Goal: Transaction & Acquisition: Purchase product/service

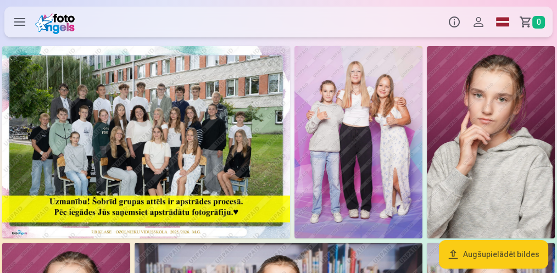
click at [134, 118] on img at bounding box center [146, 142] width 288 height 192
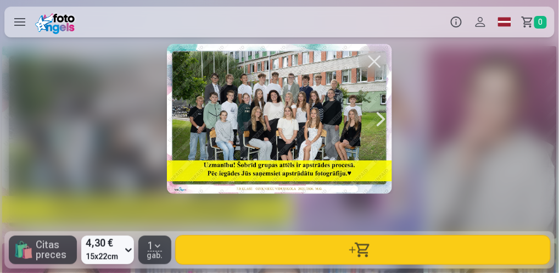
click at [278, 151] on div at bounding box center [279, 119] width 224 height 150
click at [278, 150] on div at bounding box center [279, 119] width 224 height 150
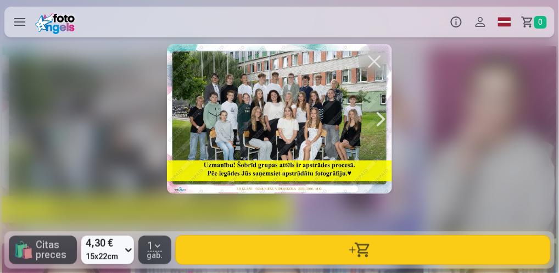
click at [275, 126] on div at bounding box center [279, 119] width 224 height 150
drag, startPoint x: 261, startPoint y: 128, endPoint x: 275, endPoint y: 112, distance: 21.8
click at [275, 112] on div at bounding box center [279, 119] width 224 height 150
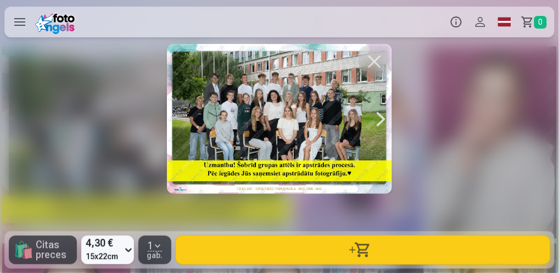
click at [382, 120] on div at bounding box center [381, 119] width 22 height 150
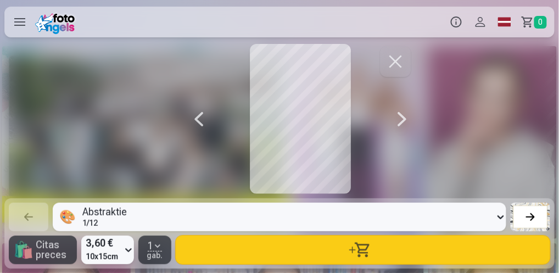
scroll to position [0, 559]
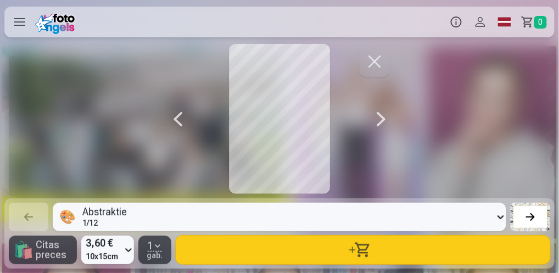
click at [177, 115] on div at bounding box center [178, 119] width 22 height 150
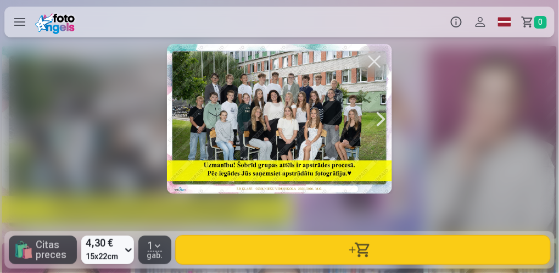
click at [381, 58] on button "button" at bounding box center [374, 61] width 31 height 31
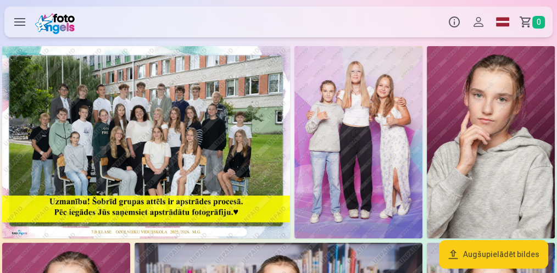
drag, startPoint x: 555, startPoint y: 30, endPoint x: 553, endPoint y: 104, distance: 74.1
drag, startPoint x: 556, startPoint y: 29, endPoint x: 554, endPoint y: 57, distance: 28.1
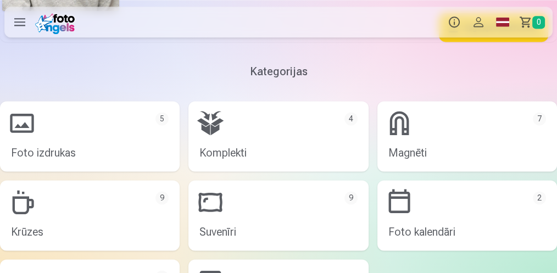
scroll to position [1540, 0]
click at [149, 115] on link "Foto izdrukas 5" at bounding box center [89, 135] width 179 height 70
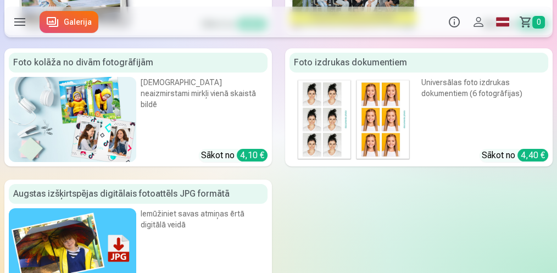
scroll to position [173, 0]
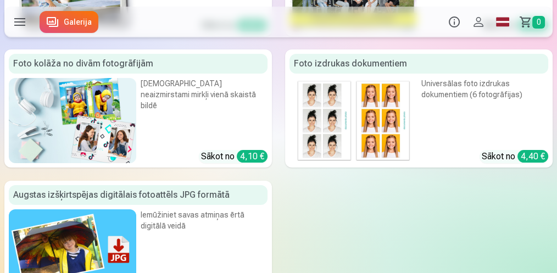
drag, startPoint x: 556, startPoint y: 110, endPoint x: 556, endPoint y: 92, distance: 18.7
click at [170, 106] on div "[DEMOGRAPHIC_DATA] neaizmirstami mirkļi vienā skaistā bildē" at bounding box center [204, 103] width 127 height 50
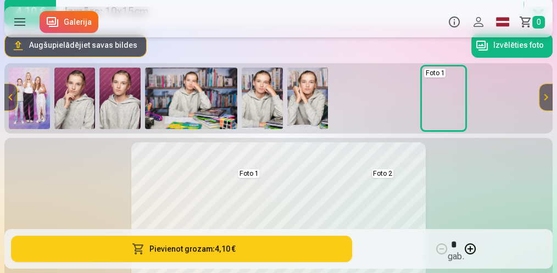
scroll to position [107, 0]
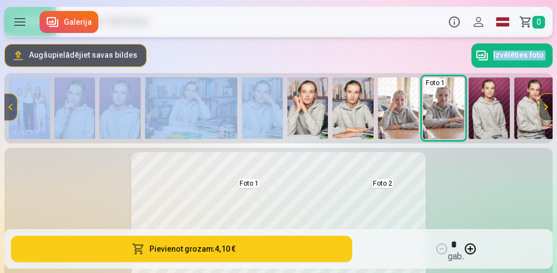
drag, startPoint x: 284, startPoint y: 110, endPoint x: 366, endPoint y: 59, distance: 96.4
click at [366, 59] on div "Augšupielādējiet savas bildes Izvēlēties foto Foto 1 Foto 2" at bounding box center [278, 92] width 548 height 101
click at [398, 60] on div "Augšupielādējiet savas bildes Izvēlēties foto" at bounding box center [278, 55] width 548 height 26
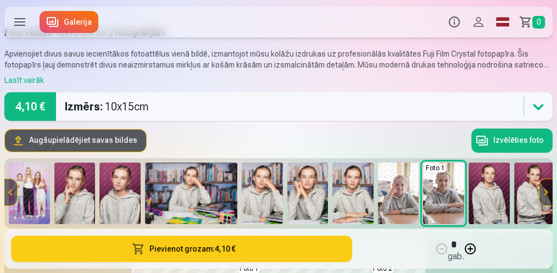
scroll to position [0, 0]
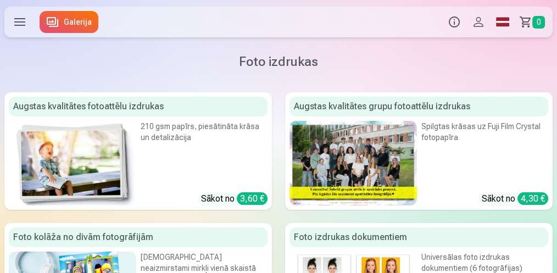
click at [379, 233] on div "Foto izdrukas dokumentiem" at bounding box center [418, 237] width 259 height 20
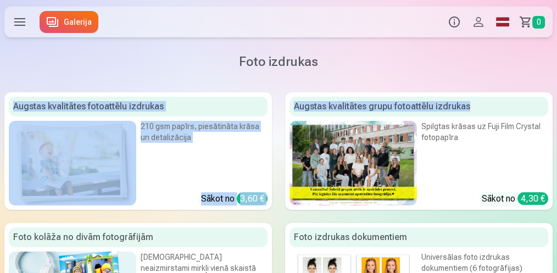
drag, startPoint x: 554, startPoint y: 78, endPoint x: 552, endPoint y: 89, distance: 11.1
drag, startPoint x: 552, startPoint y: 89, endPoint x: 514, endPoint y: 72, distance: 41.8
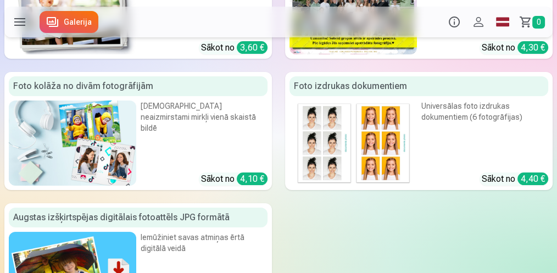
scroll to position [150, 0]
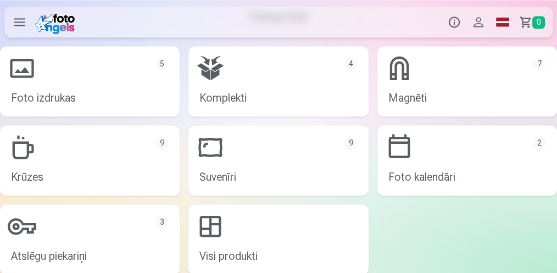
scroll to position [1601, 0]
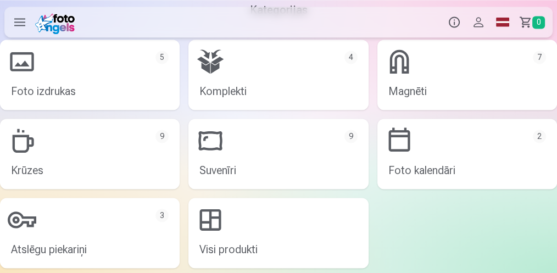
click at [349, 81] on link "Komplekti 4" at bounding box center [277, 75] width 179 height 70
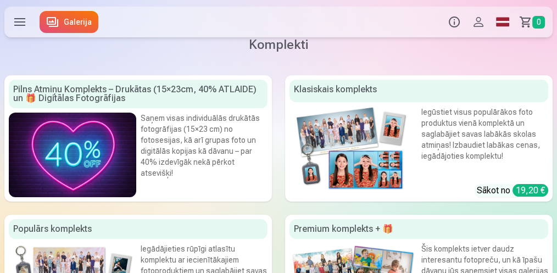
scroll to position [16, 0]
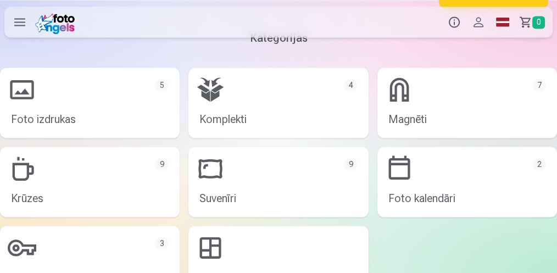
scroll to position [1674, 0]
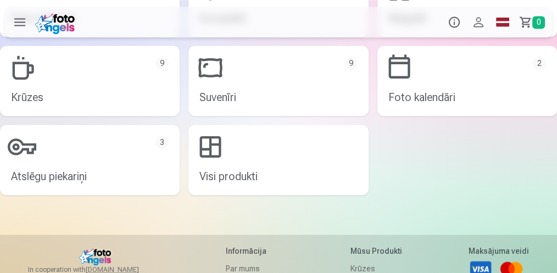
drag, startPoint x: 550, startPoint y: 210, endPoint x: 460, endPoint y: 176, distance: 96.2
click at [550, 209] on div at bounding box center [278, 221] width 557 height 26
click at [555, 215] on div at bounding box center [278, 221] width 557 height 26
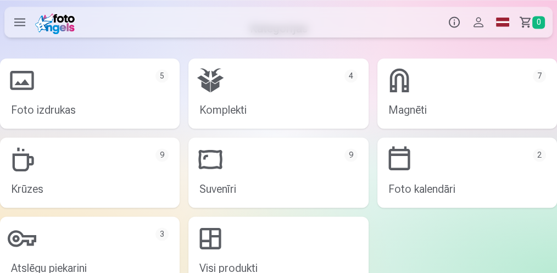
scroll to position [1575, 0]
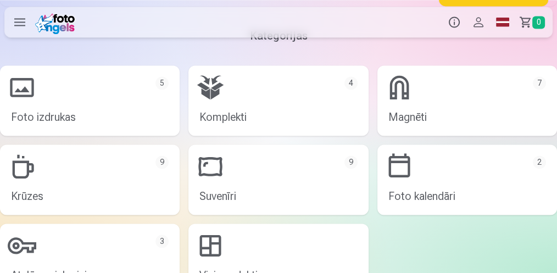
click at [556, 206] on link "Foto kalendāri 2" at bounding box center [466, 179] width 179 height 70
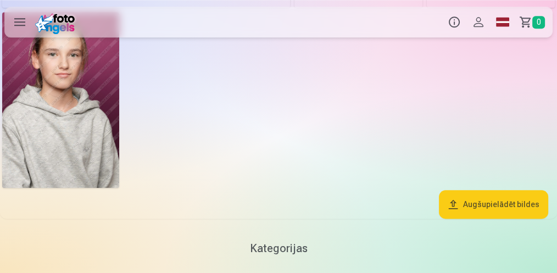
scroll to position [1348, 0]
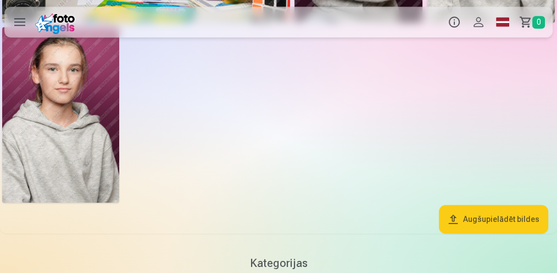
drag, startPoint x: 555, startPoint y: 176, endPoint x: 559, endPoint y: 183, distance: 7.6
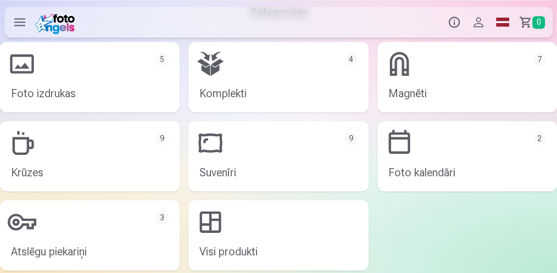
scroll to position [1592, 0]
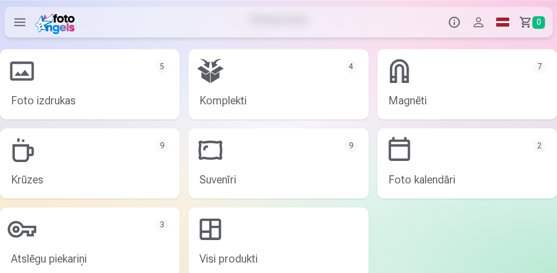
click at [126, 91] on link "Foto izdrukas 5" at bounding box center [89, 84] width 179 height 70
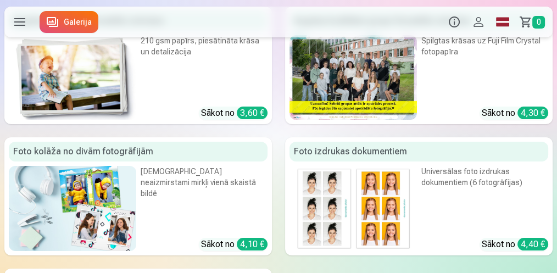
scroll to position [90, 0]
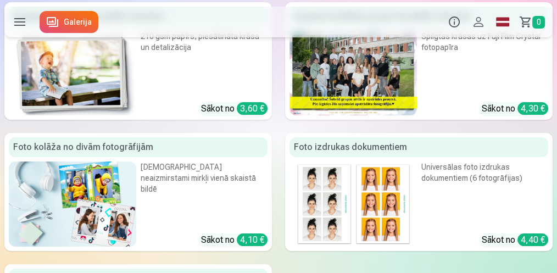
click at [173, 195] on div "[DEMOGRAPHIC_DATA] neaizmirstami mirkļi vienā skaistā bildē" at bounding box center [204, 186] width 127 height 50
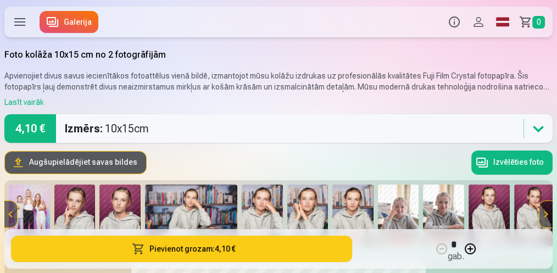
click at [556, 30] on html "Produkti Info Profils Foto izdrukas 5 Komplekti 4 Magnēti 7 Krūzes 9 Suvenīri 9…" at bounding box center [278, 136] width 557 height 273
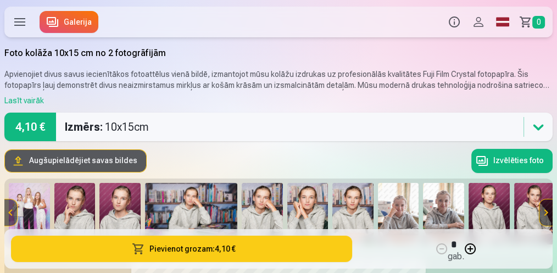
drag, startPoint x: 555, startPoint y: 41, endPoint x: 558, endPoint y: 48, distance: 6.9
click at [556, 48] on html "Produkti Info Profils Foto izdrukas 5 Komplekti 4 Magnēti 7 Krūzes 9 Suvenīri 9…" at bounding box center [278, 134] width 557 height 273
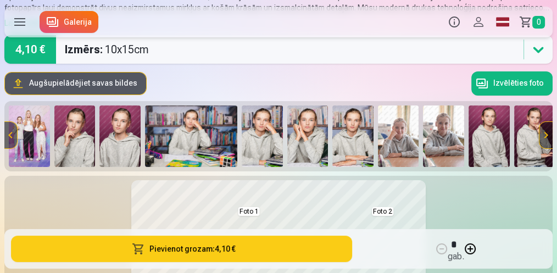
scroll to position [94, 0]
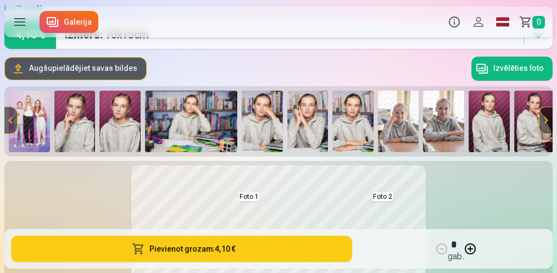
click at [548, 113] on button at bounding box center [545, 120] width 13 height 26
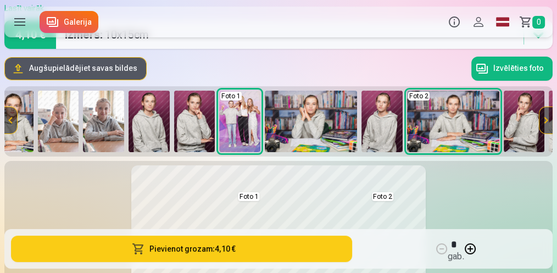
scroll to position [0, 426]
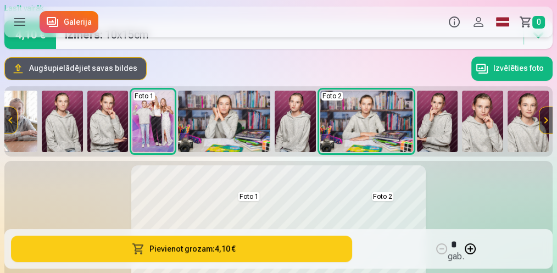
click at [548, 112] on button at bounding box center [545, 120] width 13 height 26
click at [13, 114] on button at bounding box center [10, 120] width 13 height 26
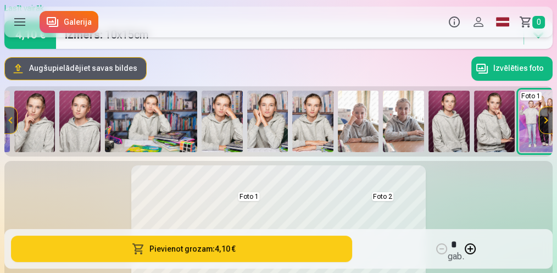
scroll to position [0, 0]
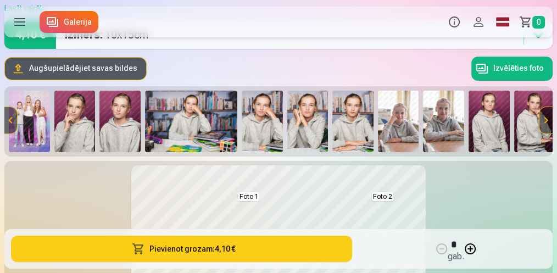
click at [358, 115] on img at bounding box center [352, 121] width 41 height 61
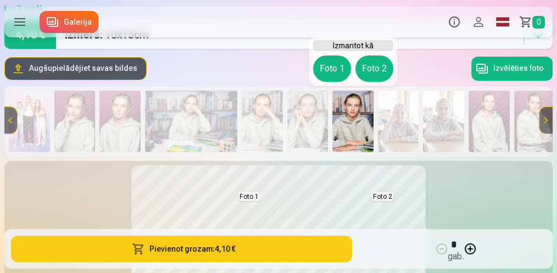
click at [438, 165] on body "Produkti Info Profils Foto izdrukas 5 Komplekti 4 Magnēti 7 Krūzes 9 Suvenīri 9…" at bounding box center [278, 42] width 557 height 273
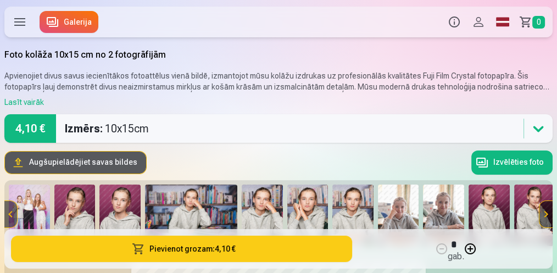
click at [352, 201] on img at bounding box center [352, 214] width 41 height 61
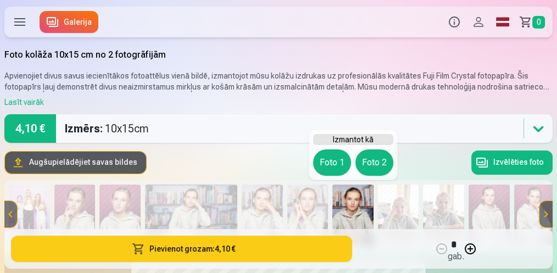
click at [328, 167] on button "Foto 1" at bounding box center [332, 162] width 38 height 26
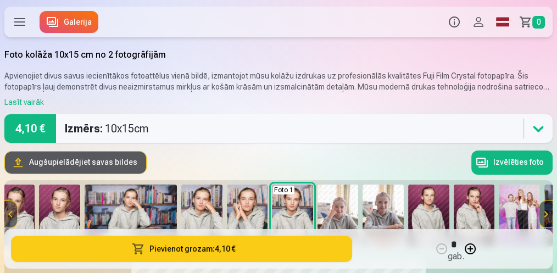
scroll to position [0, 74]
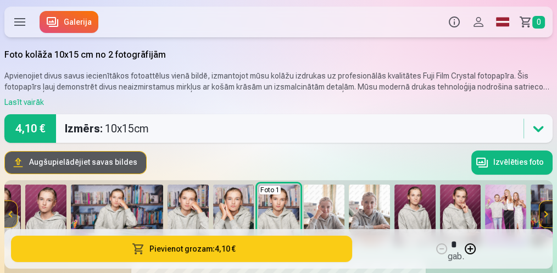
click at [360, 207] on img at bounding box center [369, 214] width 41 height 61
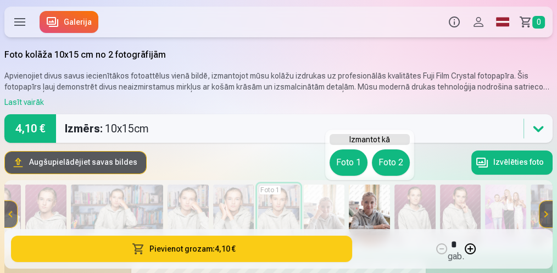
click at [315, 173] on body "Produkti Info Profils Foto izdrukas 5 Komplekti 4 Magnēti 7 Krūzes 9 Suvenīri 9…" at bounding box center [278, 136] width 557 height 273
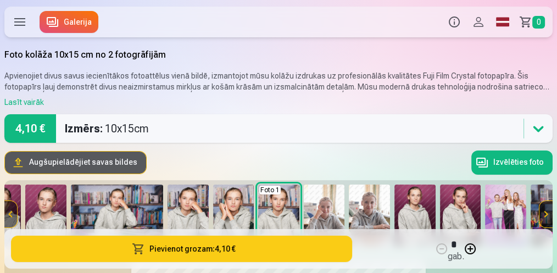
click at [368, 215] on img at bounding box center [369, 214] width 41 height 61
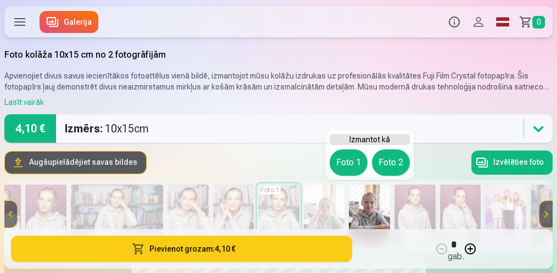
click at [385, 167] on button "Foto 2" at bounding box center [391, 162] width 38 height 26
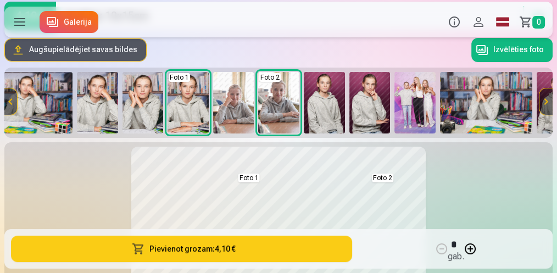
scroll to position [105, 0]
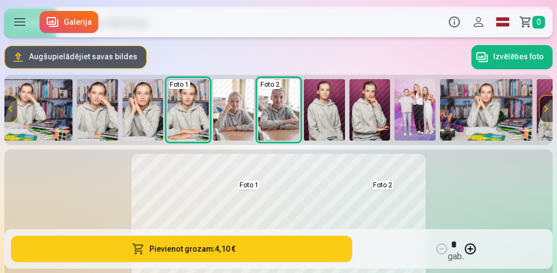
click at [546, 115] on button at bounding box center [545, 109] width 13 height 26
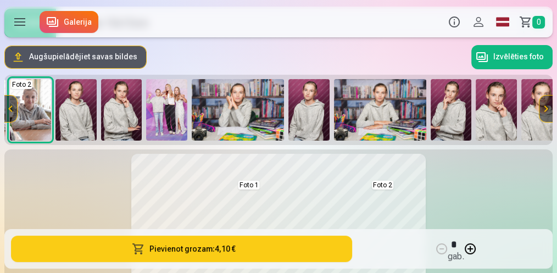
scroll to position [0, 426]
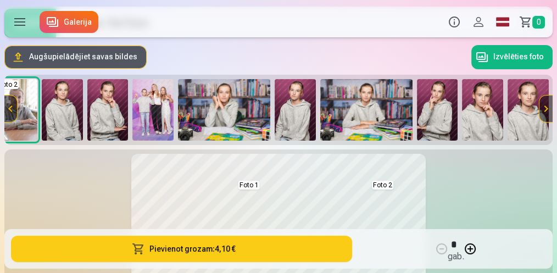
click at [546, 115] on button at bounding box center [545, 109] width 13 height 26
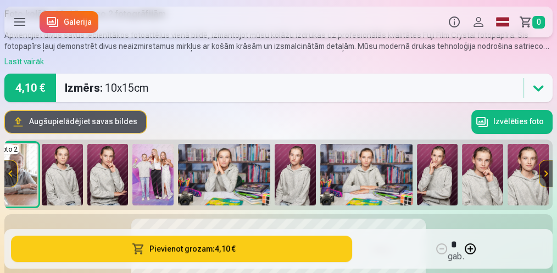
scroll to position [16, 0]
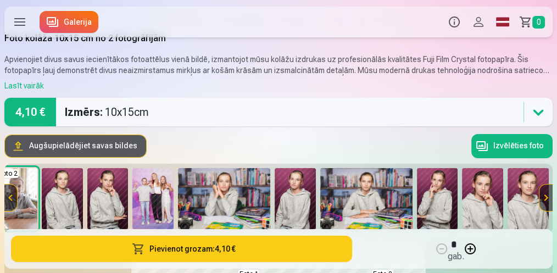
click at [5, 196] on button at bounding box center [10, 197] width 13 height 26
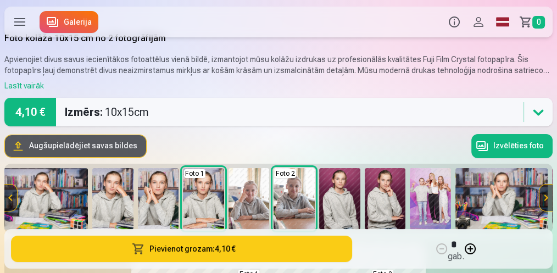
scroll to position [0, 0]
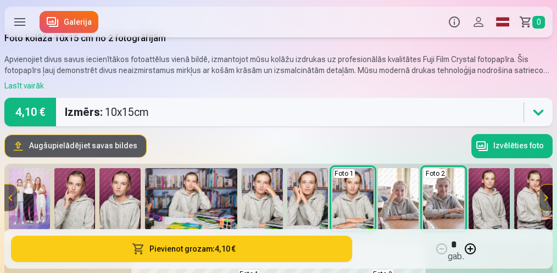
click at [546, 190] on button at bounding box center [545, 197] width 13 height 26
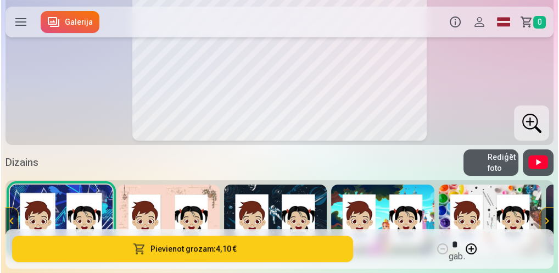
scroll to position [357, 0]
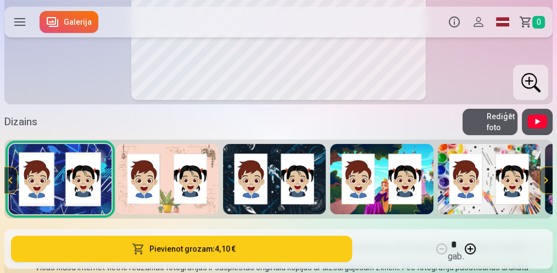
click at [164, 254] on button "Pievienot grozam : 4,10 €" at bounding box center [181, 248] width 341 height 26
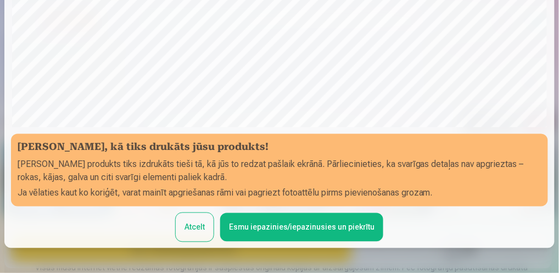
scroll to position [343, 0]
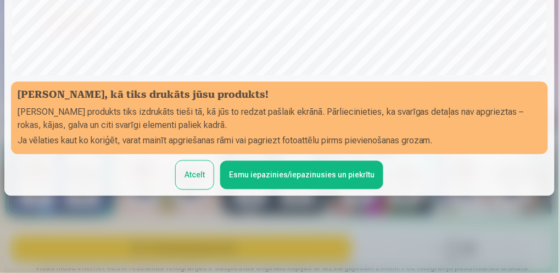
click at [258, 177] on button "Esmu iepazinies/iepazinusies un piekrītu" at bounding box center [301, 175] width 163 height 29
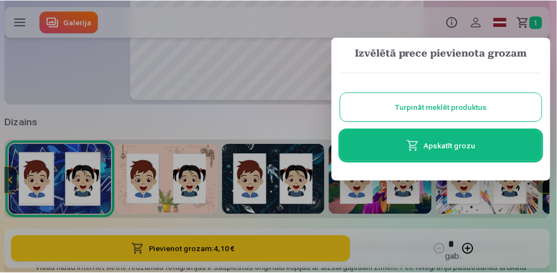
scroll to position [0, 0]
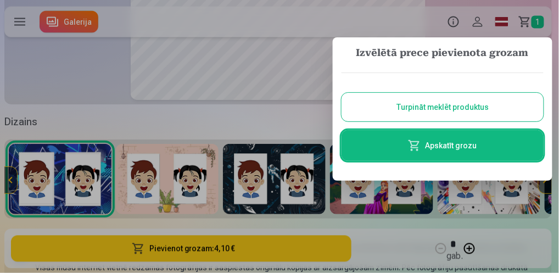
click at [273, 113] on div at bounding box center [279, 136] width 559 height 273
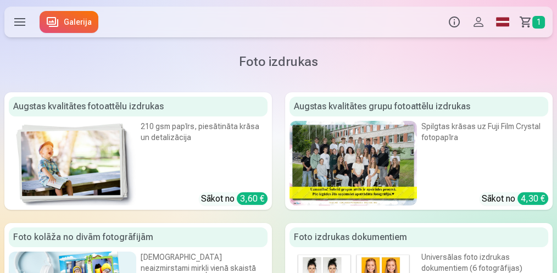
click at [144, 153] on div "210 gsm papīrs, piesātināta krāsa un detalizācija" at bounding box center [204, 143] width 127 height 44
click at [194, 154] on div "210 gsm papīrs, piesātināta krāsa un detalizācija" at bounding box center [204, 143] width 127 height 44
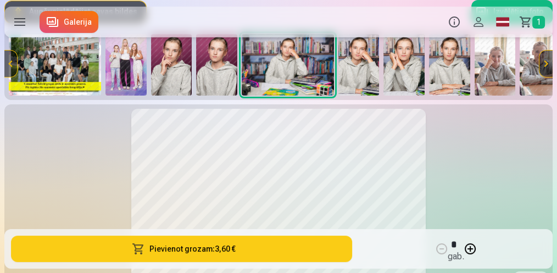
scroll to position [139, 0]
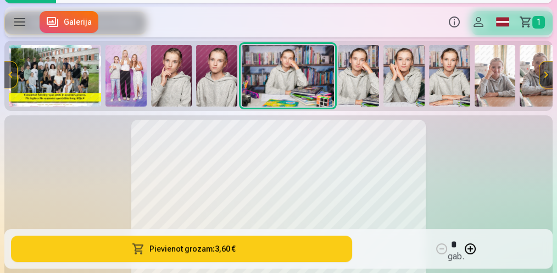
click at [541, 71] on button at bounding box center [545, 74] width 13 height 26
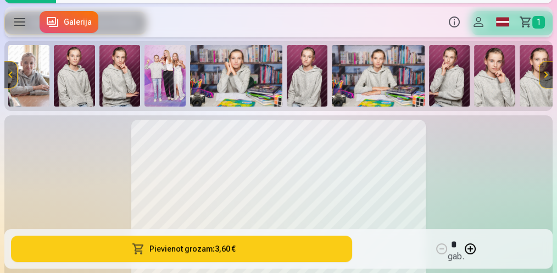
scroll to position [0, 523]
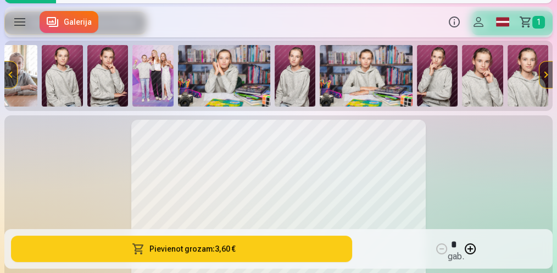
click at [5, 71] on button at bounding box center [10, 74] width 13 height 26
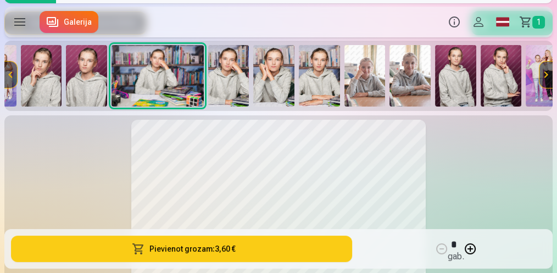
scroll to position [0, 0]
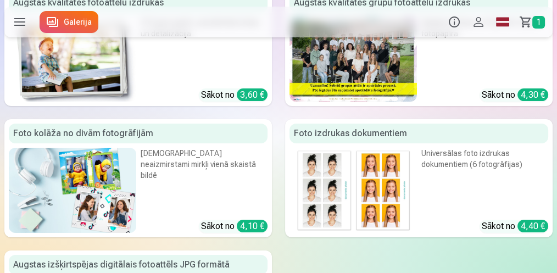
scroll to position [95, 0]
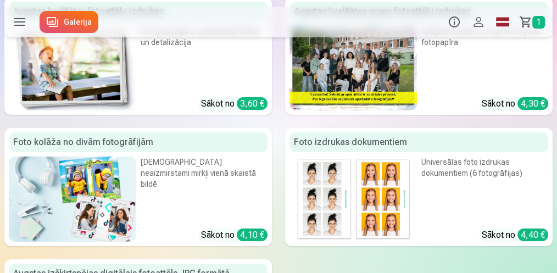
click at [527, 18] on link "Grozs 1" at bounding box center [533, 22] width 38 height 31
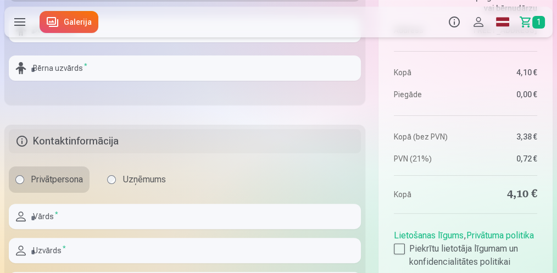
scroll to position [282, 0]
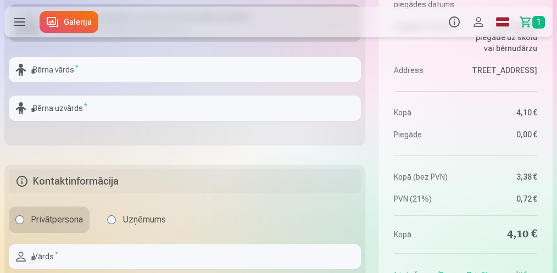
drag, startPoint x: 554, startPoint y: 103, endPoint x: 557, endPoint y: 91, distance: 12.8
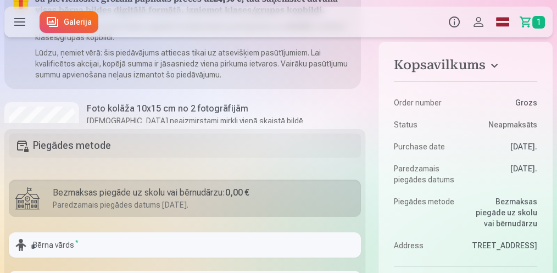
scroll to position [108, 0]
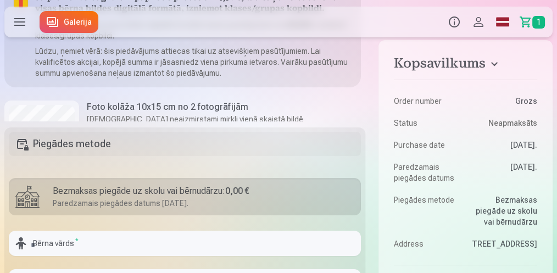
click at [231, 113] on h6 "Foto kolāža 10x15 cm no 2 fotogrāfijām" at bounding box center [195, 106] width 216 height 13
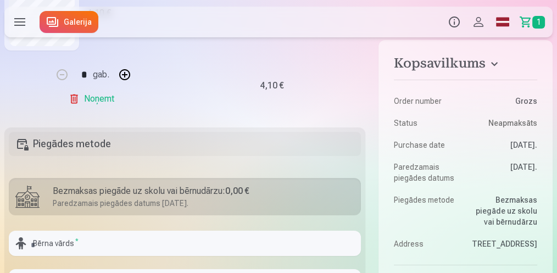
scroll to position [126, 0]
click at [97, 100] on link "Noņemt" at bounding box center [94, 97] width 50 height 22
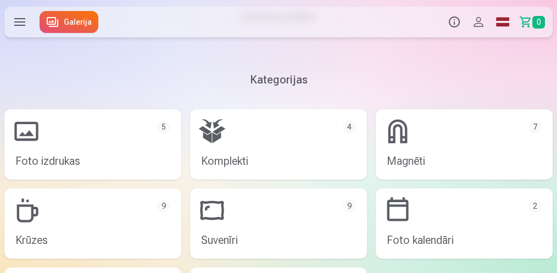
click at [108, 151] on link "Foto izdrukas 5" at bounding box center [92, 144] width 177 height 70
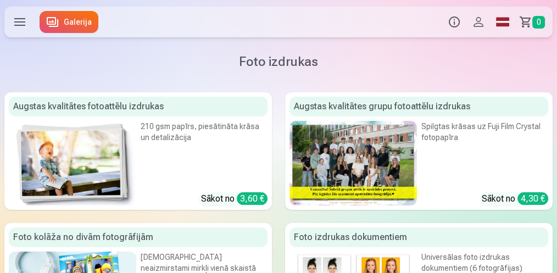
click at [109, 153] on img at bounding box center [72, 163] width 127 height 85
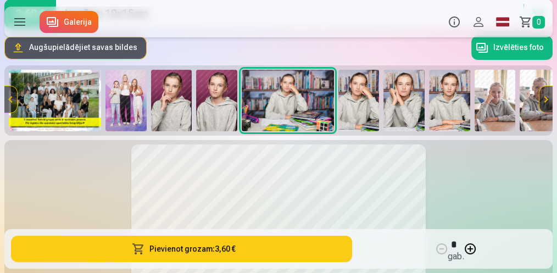
scroll to position [136, 0]
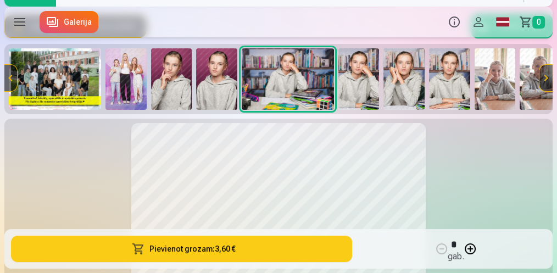
click at [295, 75] on img at bounding box center [288, 78] width 92 height 61
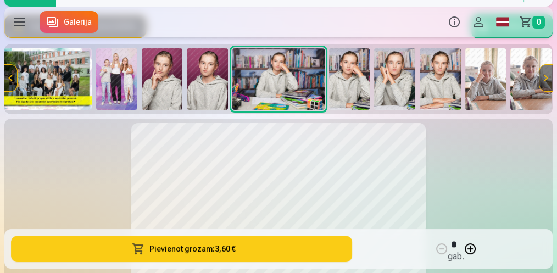
click at [352, 84] on img at bounding box center [349, 78] width 41 height 61
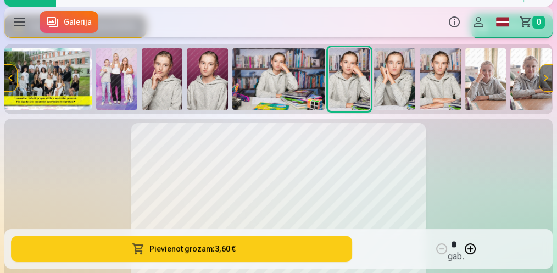
click at [352, 84] on div at bounding box center [278, 79] width 548 height 70
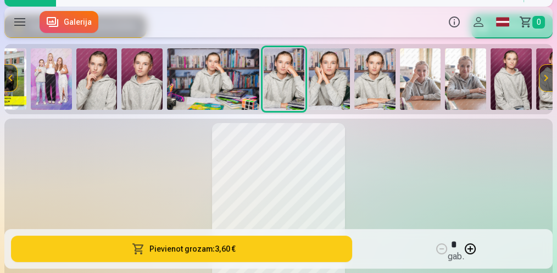
scroll to position [0, 80]
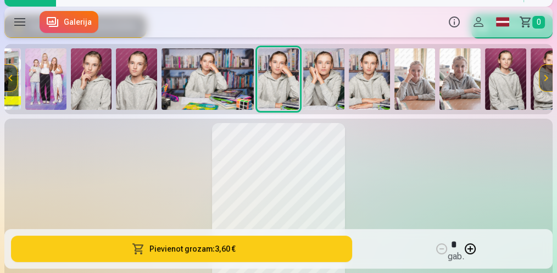
click at [214, 90] on img at bounding box center [207, 78] width 92 height 61
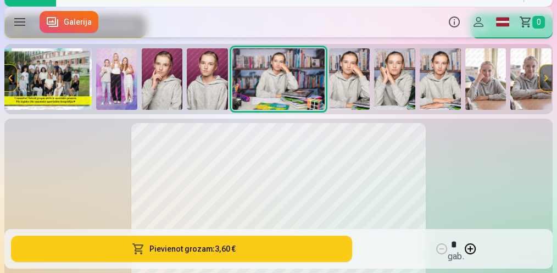
scroll to position [0, 9]
click at [521, 81] on img at bounding box center [530, 78] width 41 height 61
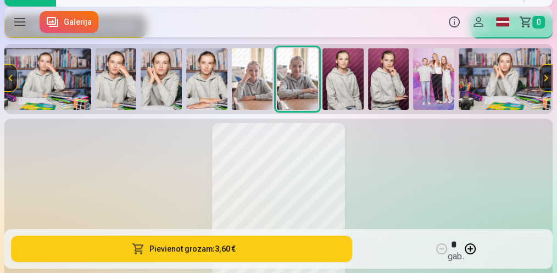
scroll to position [0, 261]
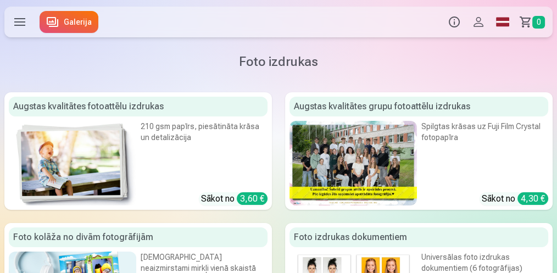
click at [178, 140] on div "210 gsm papīrs, piesātināta krāsa un detalizācija" at bounding box center [204, 143] width 127 height 44
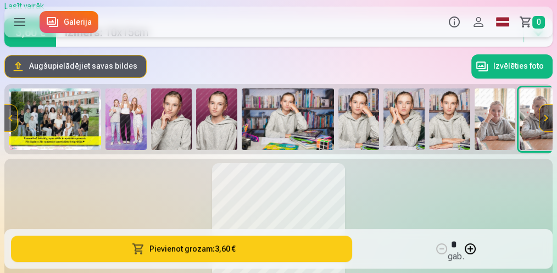
scroll to position [92, 0]
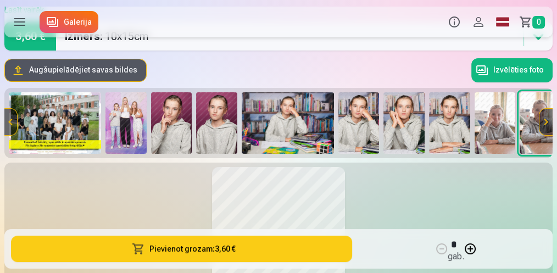
click at [515, 65] on button "Izvēlēties foto" at bounding box center [511, 70] width 81 height 24
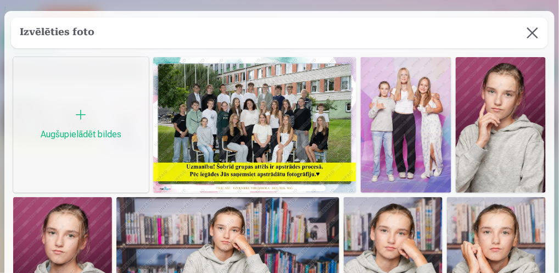
drag, startPoint x: 554, startPoint y: 43, endPoint x: 555, endPoint y: 52, distance: 8.3
click at [555, 52] on div at bounding box center [279, 136] width 559 height 273
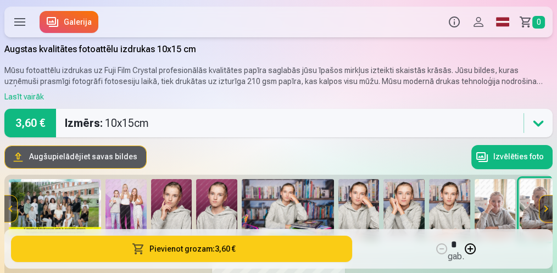
scroll to position [0, 0]
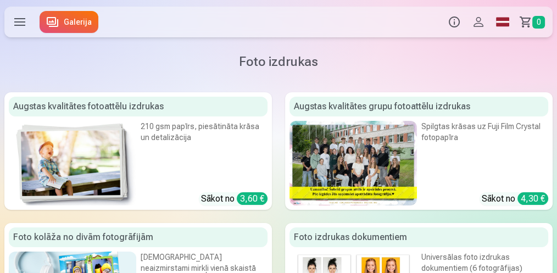
click at [161, 172] on link "Augstas kvalitātes fotoattēlu izdrukas 210 gsm papīrs, piesātināta krāsa un det…" at bounding box center [137, 150] width 267 height 117
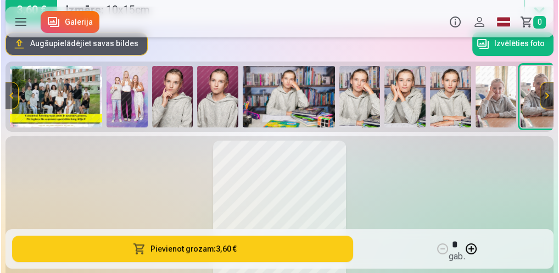
scroll to position [137, 0]
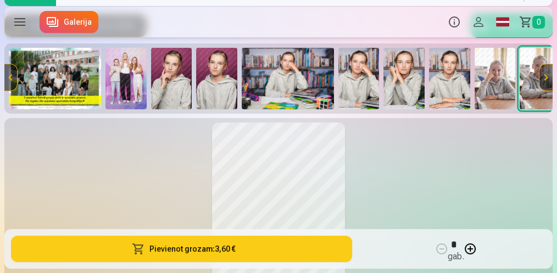
click at [185, 249] on button "Pievienot grozam : 3,60 €" at bounding box center [181, 248] width 341 height 26
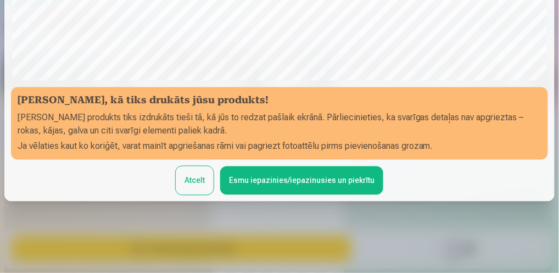
scroll to position [343, 0]
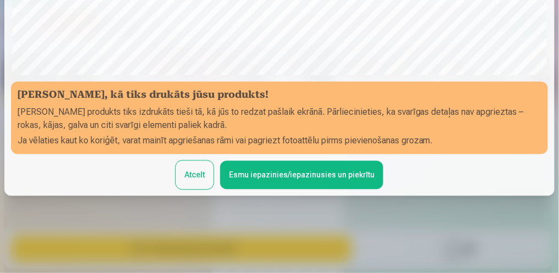
click at [245, 185] on button "Esmu iepazinies/iepazinusies un piekrītu" at bounding box center [301, 175] width 163 height 29
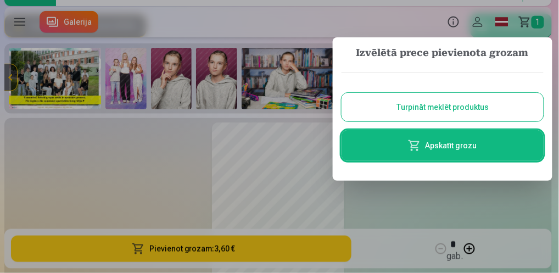
click at [397, 113] on button "Turpināt meklēt produktus" at bounding box center [442, 107] width 202 height 29
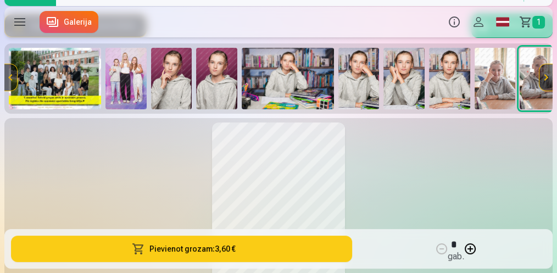
click at [543, 74] on button at bounding box center [545, 77] width 13 height 26
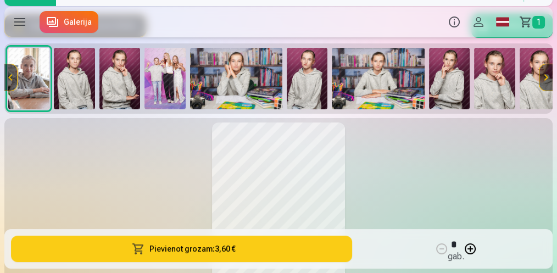
scroll to position [0, 523]
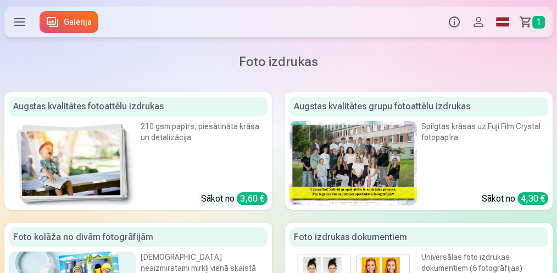
click at [381, 144] on div at bounding box center [352, 163] width 127 height 85
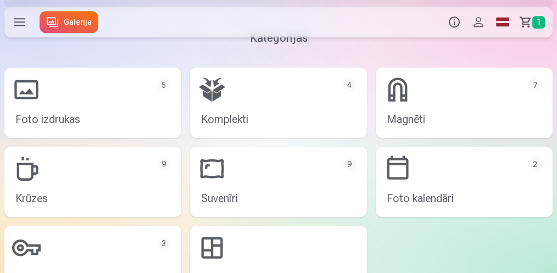
scroll to position [739, 0]
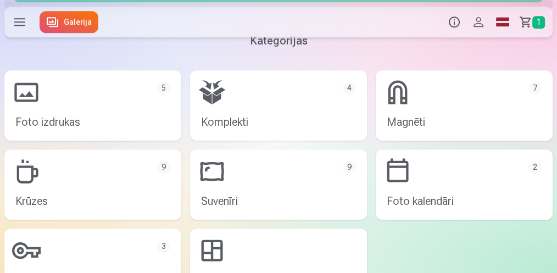
click at [247, 94] on link "Komplekti 4" at bounding box center [278, 105] width 177 height 70
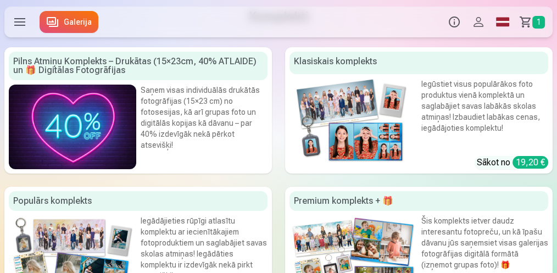
scroll to position [43, 0]
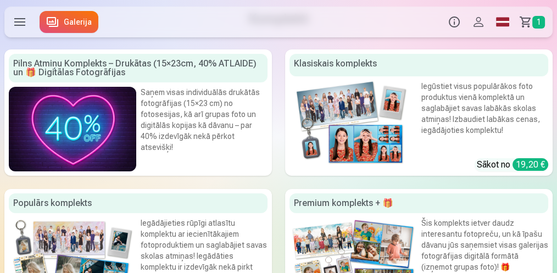
click at [123, 117] on img at bounding box center [72, 129] width 127 height 85
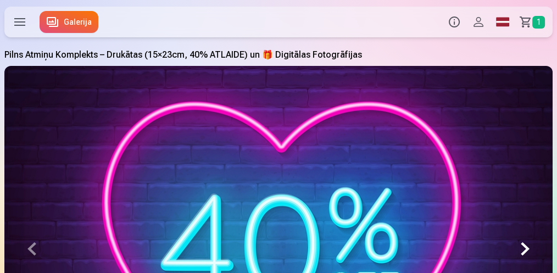
click at [525, 250] on button at bounding box center [524, 248] width 55 height 365
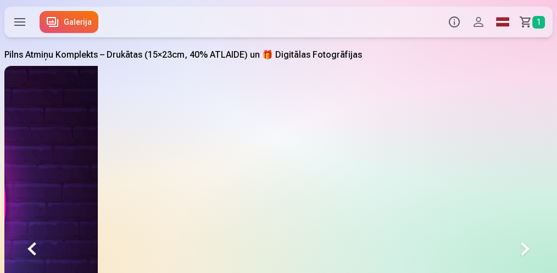
scroll to position [0, 547]
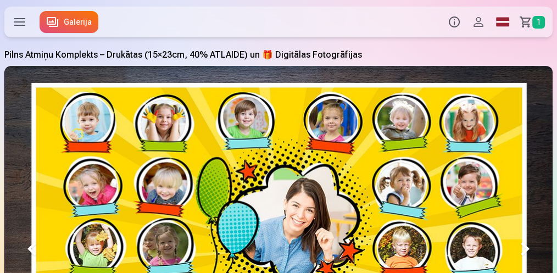
click at [525, 250] on button at bounding box center [524, 248] width 55 height 365
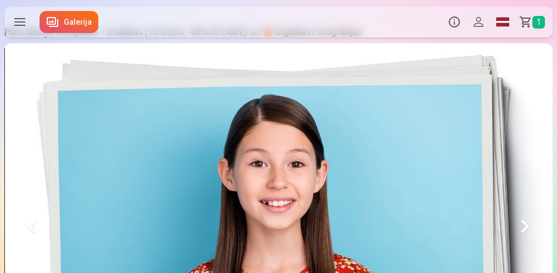
scroll to position [21, 0]
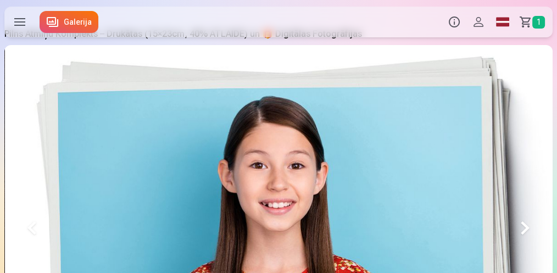
click at [523, 224] on button at bounding box center [524, 227] width 55 height 365
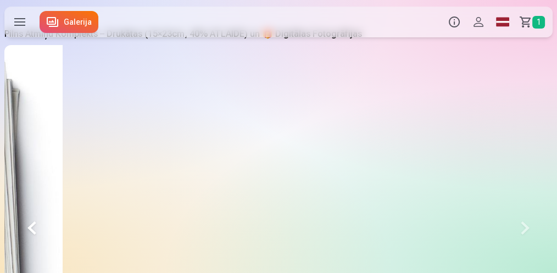
scroll to position [0, 1643]
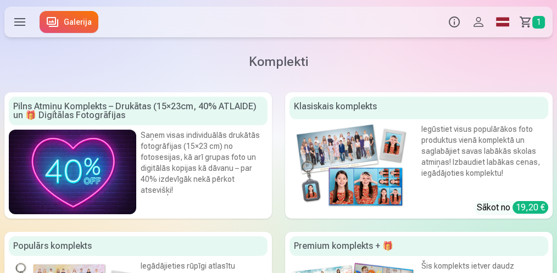
click at [386, 172] on img at bounding box center [352, 166] width 127 height 85
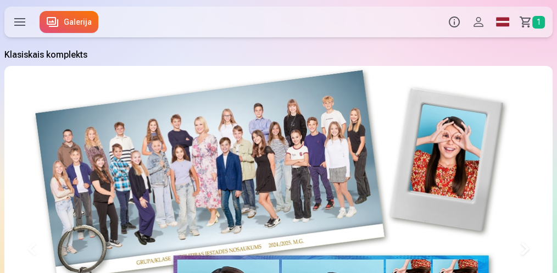
drag, startPoint x: 556, startPoint y: 15, endPoint x: 555, endPoint y: 33, distance: 18.1
click at [555, 33] on div "Produkti Info Profils Foto izdrukas 5 Komplekti 4 Magnēti 7 Krūzes 9 Suvenīri 9…" at bounding box center [278, 21] width 557 height 35
drag, startPoint x: 556, startPoint y: 33, endPoint x: 552, endPoint y: 55, distance: 21.7
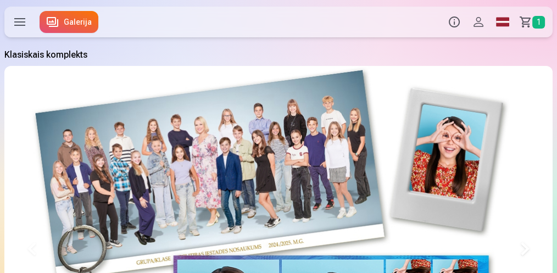
drag, startPoint x: 556, startPoint y: 23, endPoint x: 558, endPoint y: 31, distance: 8.5
click at [556, 31] on html "Produkti Info Profils Foto izdrukas 5 Komplekti 4 Magnēti 7 Krūzes 9 Suvenīri 9…" at bounding box center [278, 136] width 557 height 273
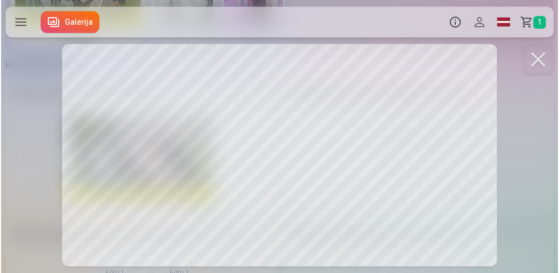
scroll to position [566, 0]
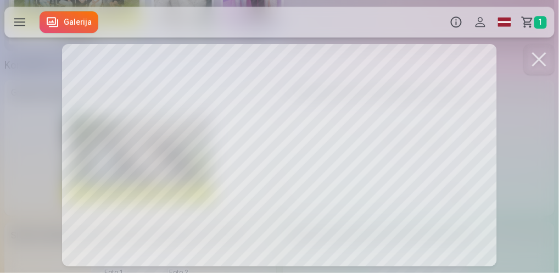
click at [540, 58] on button at bounding box center [539, 59] width 31 height 31
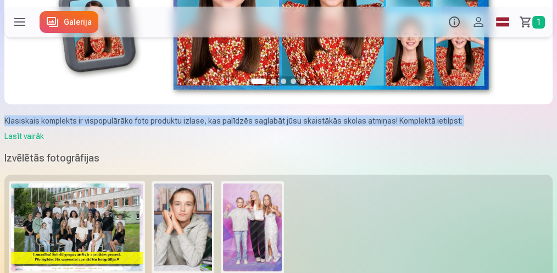
scroll to position [88, 0]
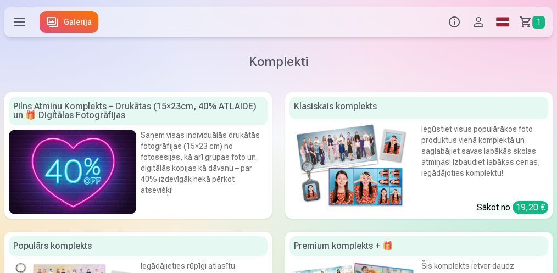
click at [16, 18] on label at bounding box center [19, 22] width 31 height 31
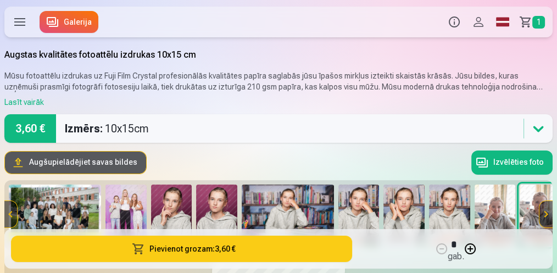
click at [546, 214] on button at bounding box center [545, 214] width 13 height 26
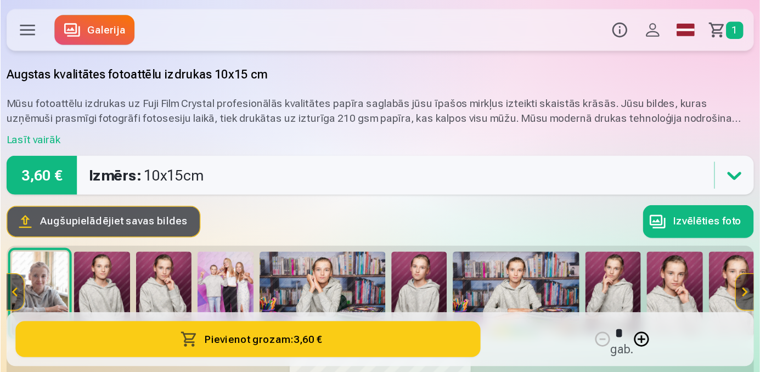
scroll to position [0, 523]
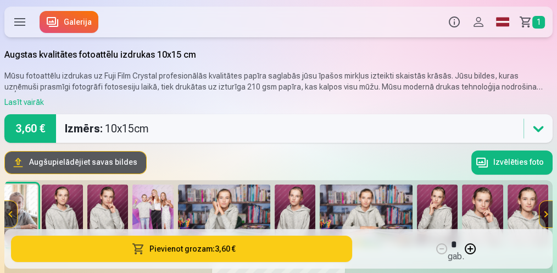
click at [537, 21] on span "1" at bounding box center [538, 22] width 13 height 13
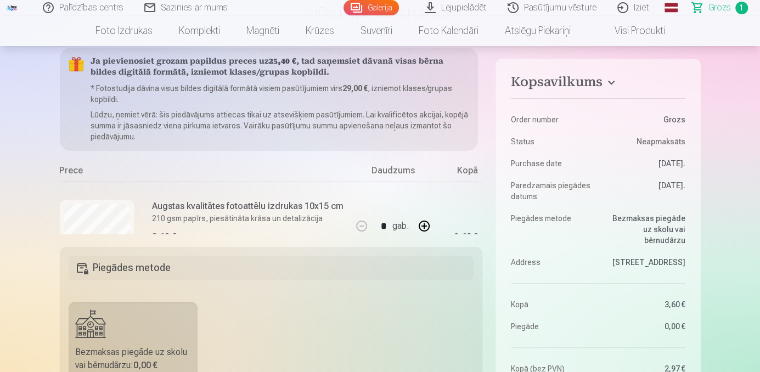
scroll to position [199, 0]
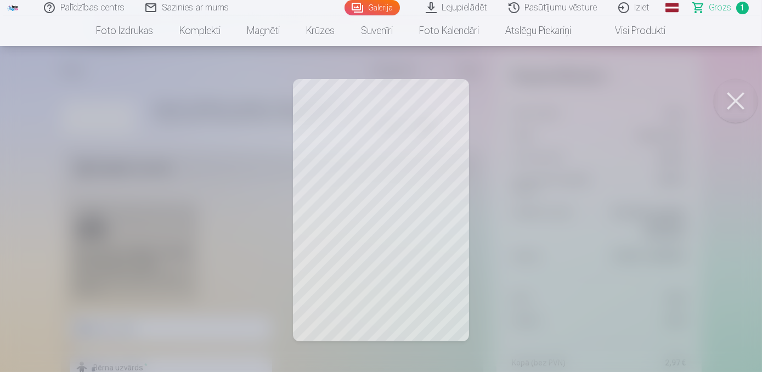
click at [556, 96] on button at bounding box center [736, 101] width 44 height 44
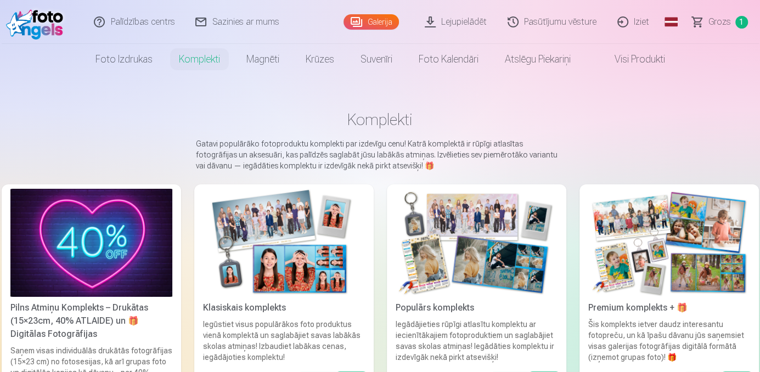
click at [369, 25] on link "Galerija" at bounding box center [371, 21] width 55 height 15
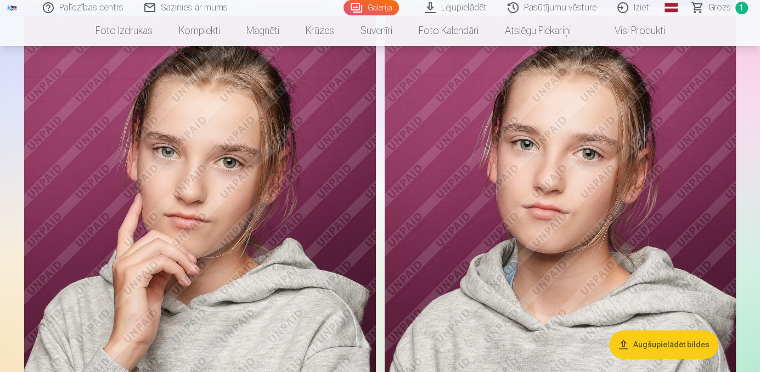
scroll to position [418, 0]
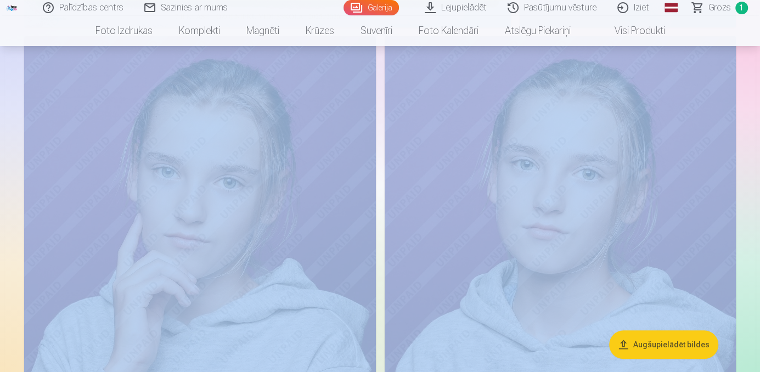
drag, startPoint x: 760, startPoint y: 41, endPoint x: 761, endPoint y: 62, distance: 21.4
drag, startPoint x: 761, startPoint y: 62, endPoint x: 739, endPoint y: 82, distance: 29.9
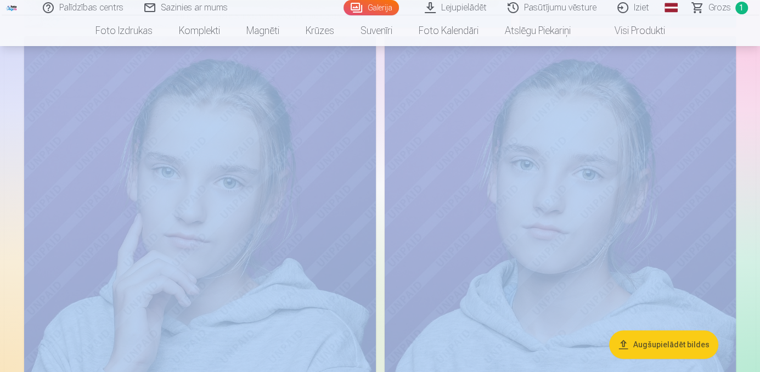
click at [556, 226] on img at bounding box center [561, 299] width 352 height 527
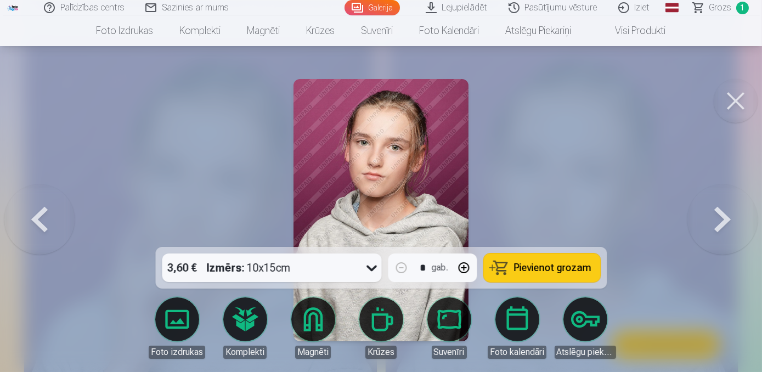
click at [556, 103] on button at bounding box center [736, 101] width 44 height 44
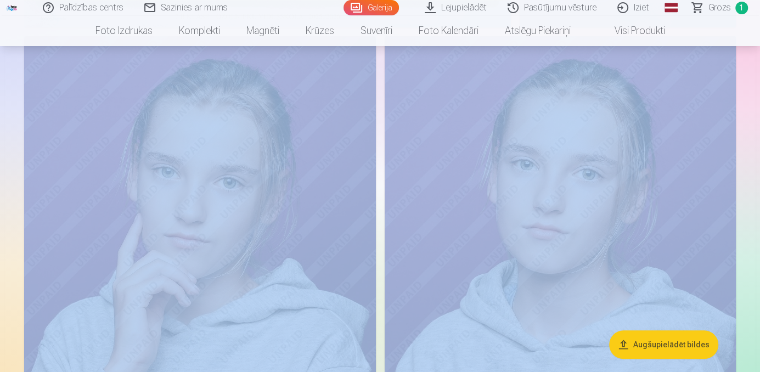
drag, startPoint x: 759, startPoint y: 38, endPoint x: 762, endPoint y: 46, distance: 8.4
drag, startPoint x: 762, startPoint y: 46, endPoint x: 742, endPoint y: 74, distance: 34.3
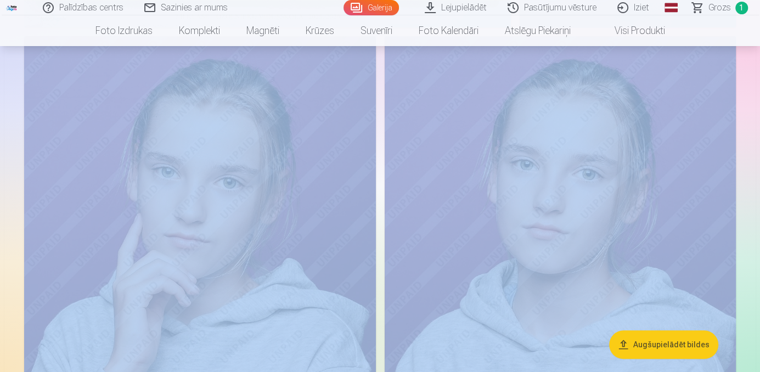
click at [556, 44] on nav "Foto izdrukas Augstas kvalitātes fotoattēlu izdrukas 210 gsm papīrs, piesātināt…" at bounding box center [380, 30] width 760 height 31
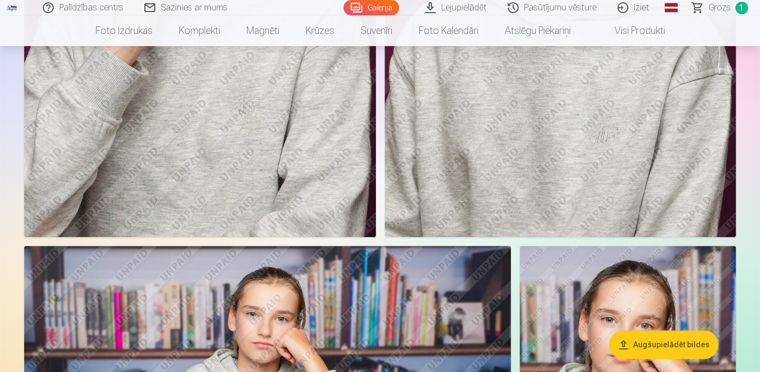
scroll to position [1070, 0]
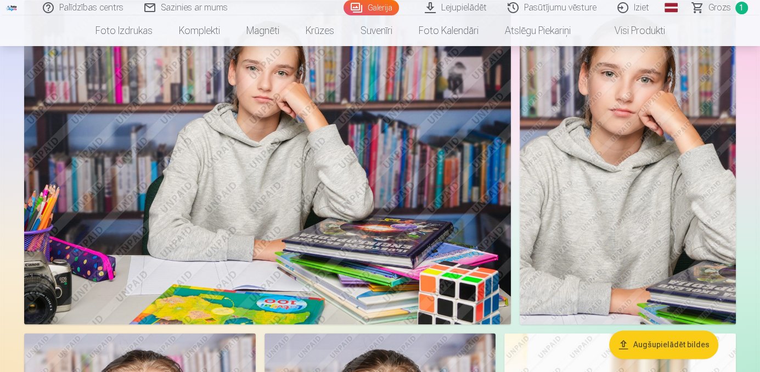
scroll to position [1316, 0]
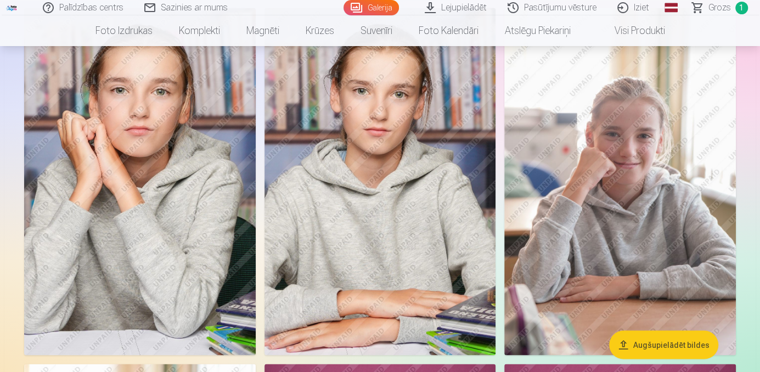
click at [423, 216] on img at bounding box center [381, 181] width 232 height 347
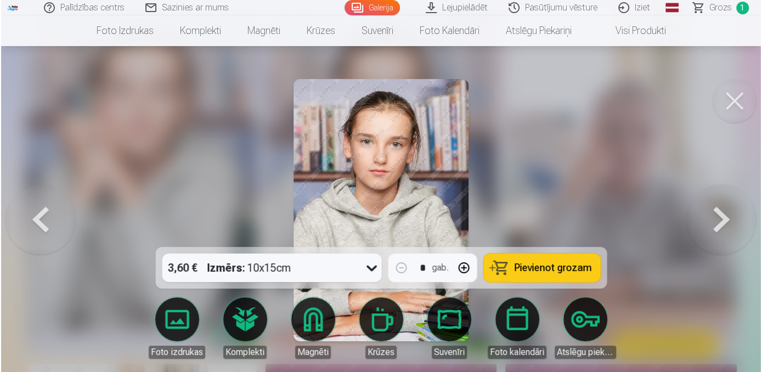
scroll to position [1320, 0]
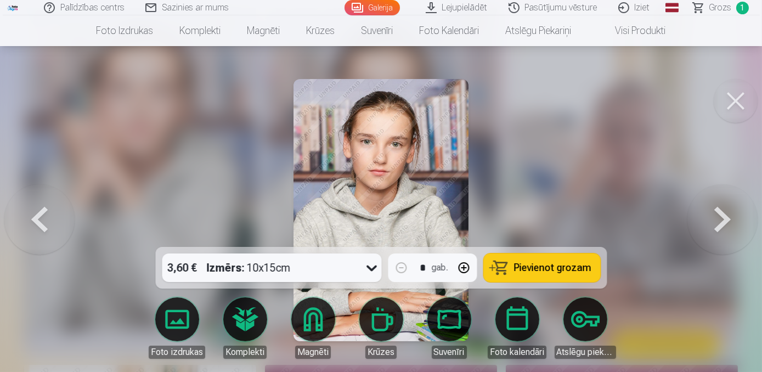
click at [527, 272] on button "Pievienot grozam" at bounding box center [542, 268] width 117 height 29
click at [556, 91] on button at bounding box center [736, 101] width 44 height 44
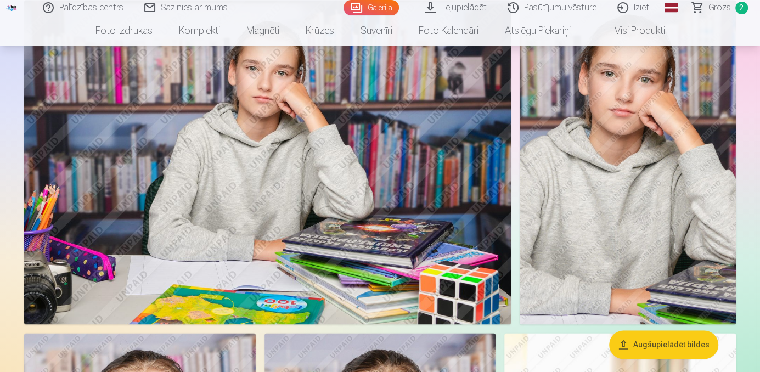
scroll to position [970, 0]
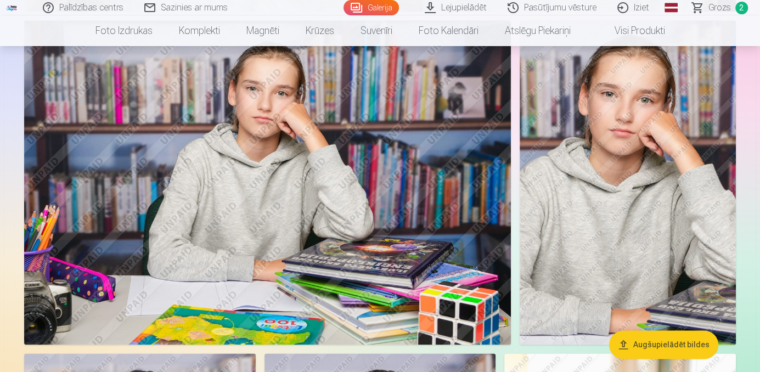
drag, startPoint x: 760, startPoint y: 66, endPoint x: 762, endPoint y: 77, distance: 10.7
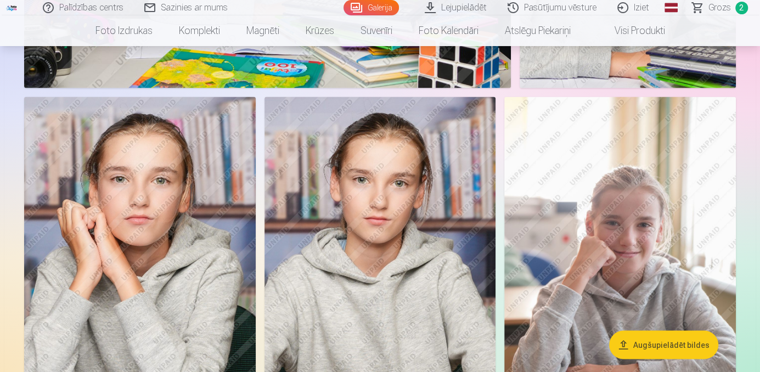
scroll to position [1276, 0]
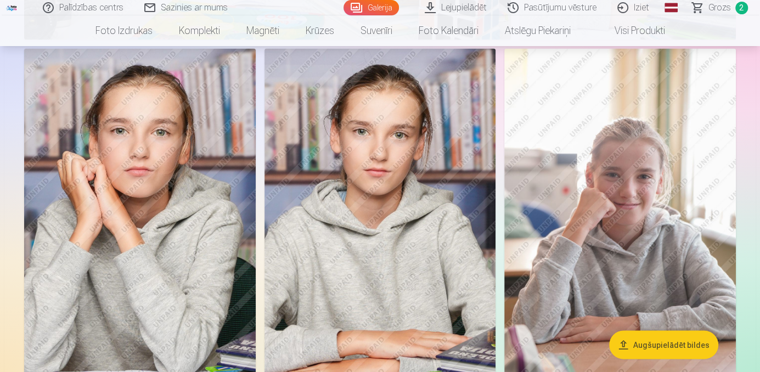
click at [556, 144] on img at bounding box center [620, 221] width 232 height 347
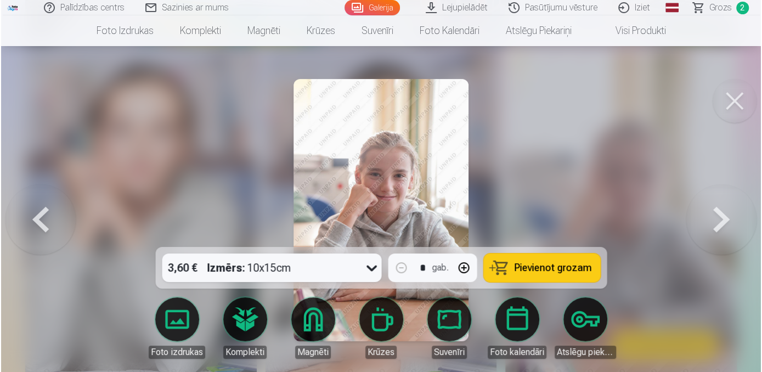
scroll to position [1278, 0]
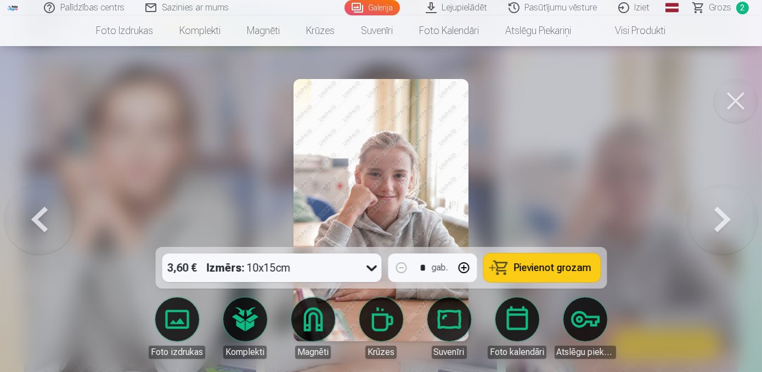
drag, startPoint x: 553, startPoint y: 135, endPoint x: 568, endPoint y: 103, distance: 35.1
click at [556, 103] on div at bounding box center [381, 186] width 762 height 372
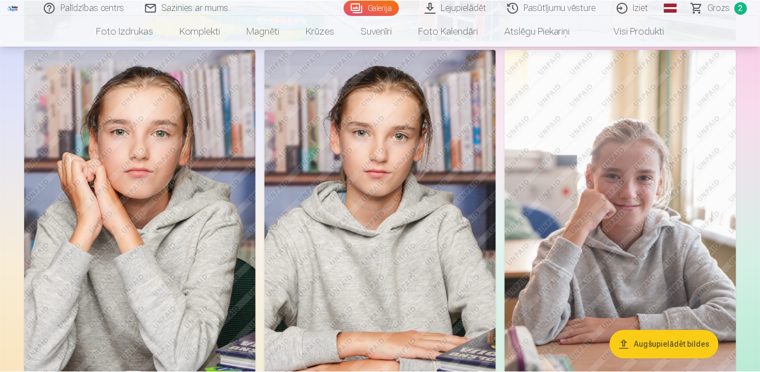
scroll to position [1276, 0]
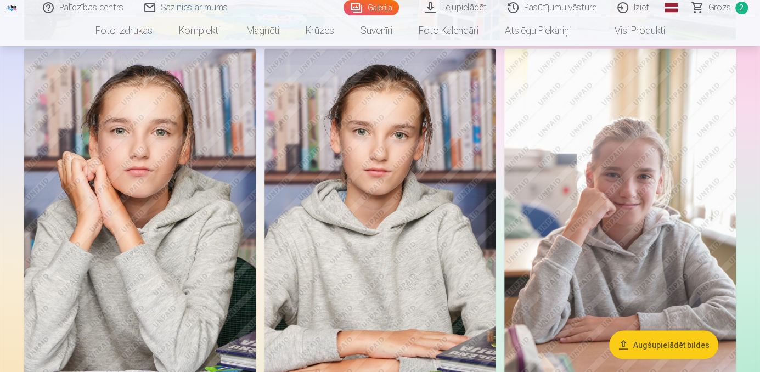
click at [556, 144] on img at bounding box center [620, 221] width 232 height 347
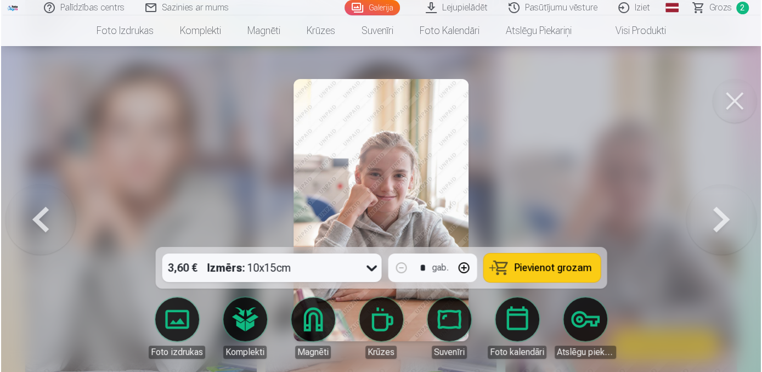
scroll to position [1278, 0]
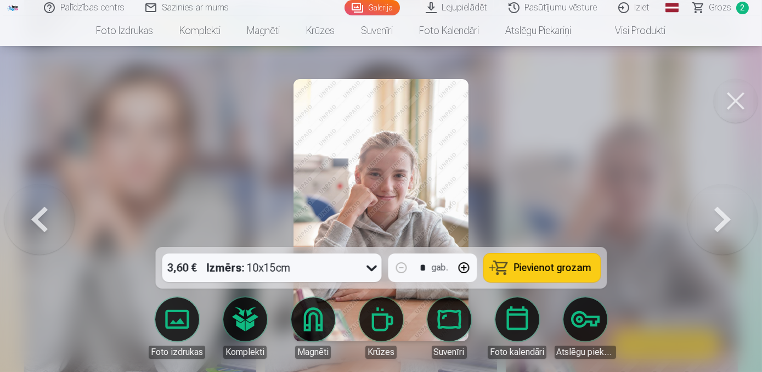
click at [556, 100] on button at bounding box center [736, 101] width 44 height 44
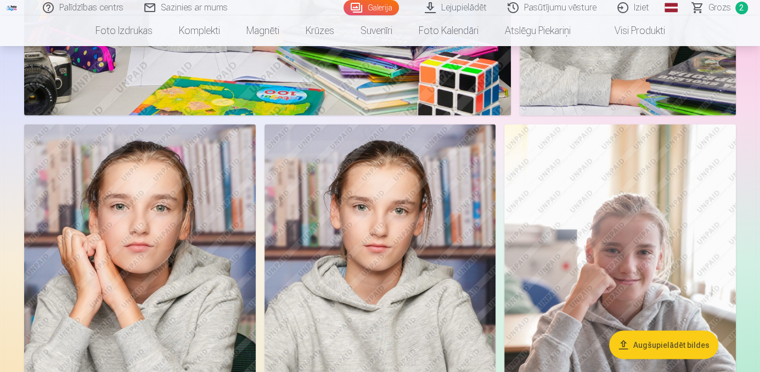
scroll to position [1206, 0]
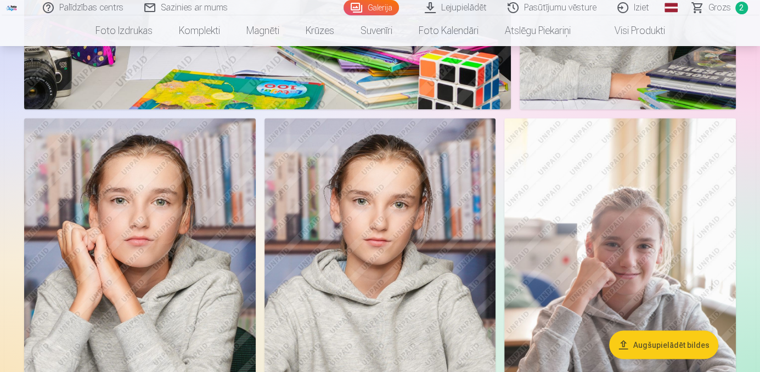
click at [556, 234] on img at bounding box center [620, 291] width 232 height 347
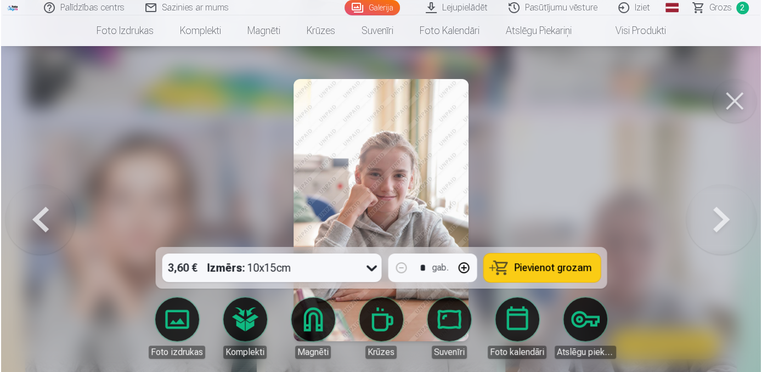
scroll to position [1209, 0]
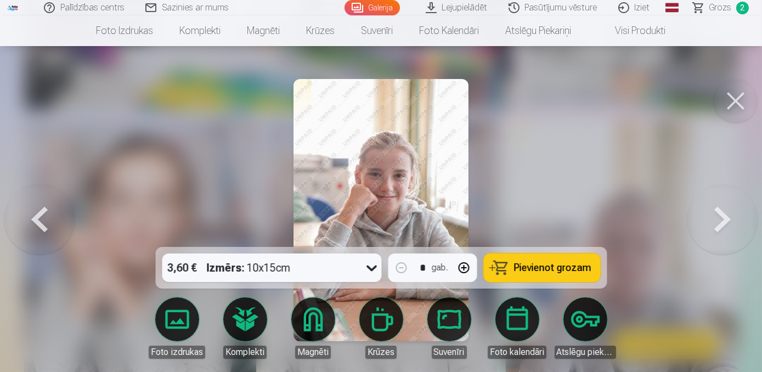
click at [537, 263] on span "Pievienot grozam" at bounding box center [552, 268] width 77 height 10
click at [543, 272] on span "Pievienot grozam" at bounding box center [552, 268] width 77 height 10
click at [556, 6] on span "Grozs" at bounding box center [721, 7] width 23 height 13
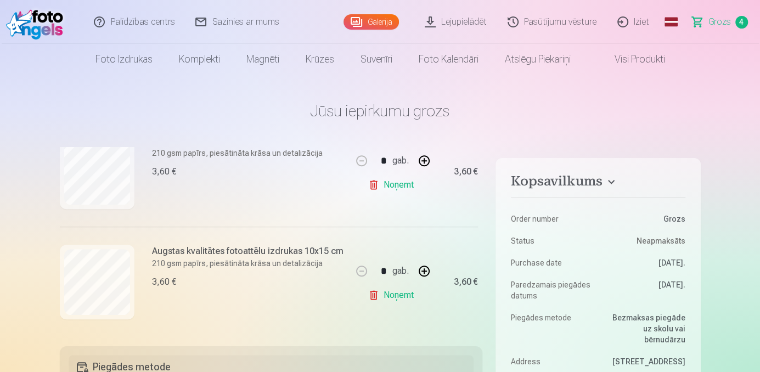
scroll to position [391, 0]
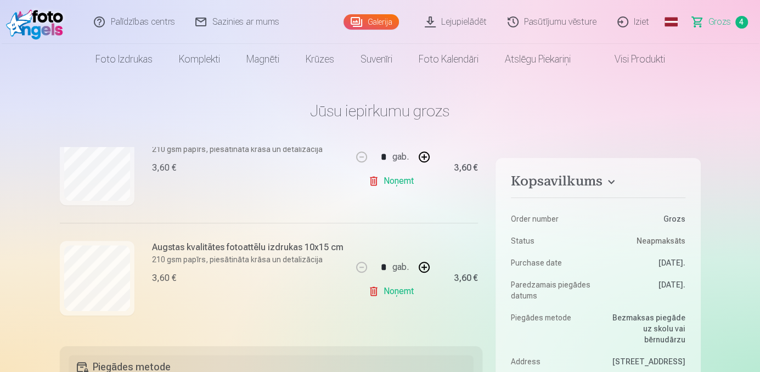
click at [375, 272] on link "Noņemt" at bounding box center [393, 291] width 50 height 22
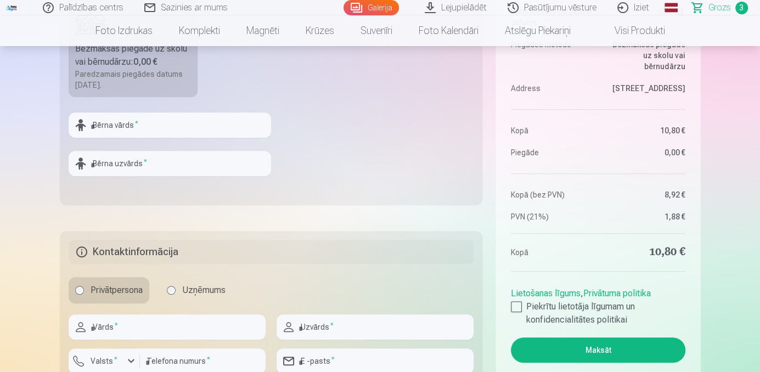
scroll to position [398, 0]
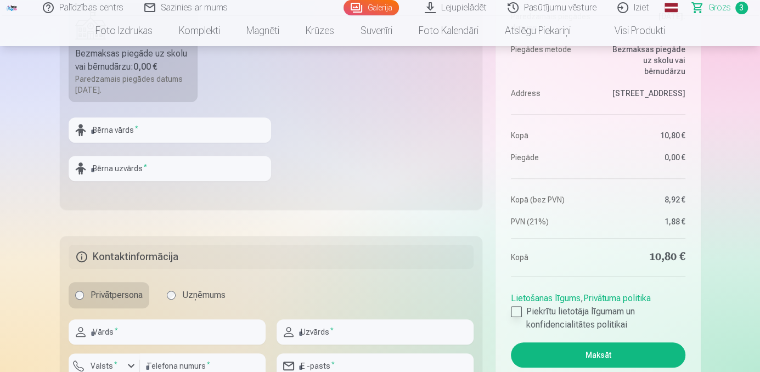
click at [514, 272] on div at bounding box center [516, 311] width 11 height 11
click at [104, 130] on input "text" at bounding box center [170, 129] width 203 height 25
type input "********"
type input "*******"
type input "*"
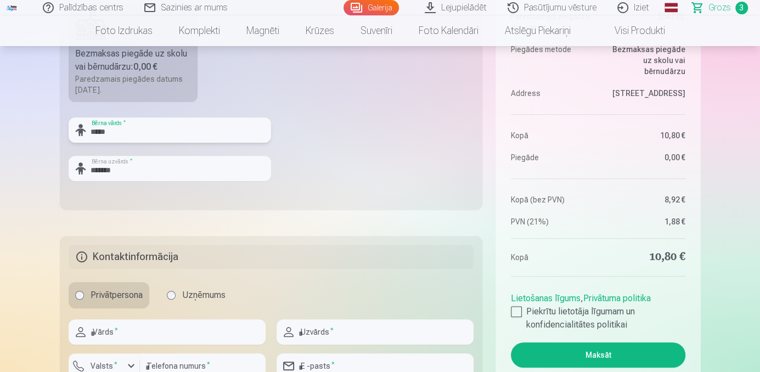
type input "*****"
click at [117, 272] on input "text" at bounding box center [167, 331] width 197 height 25
type input "********"
type input "*******"
type input "********"
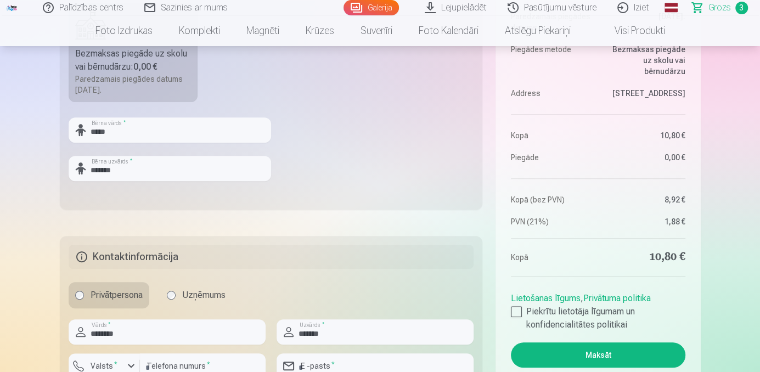
type input "**********"
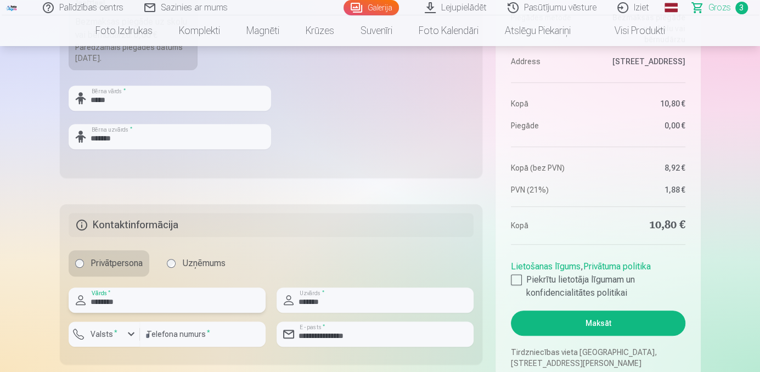
scroll to position [548, 0]
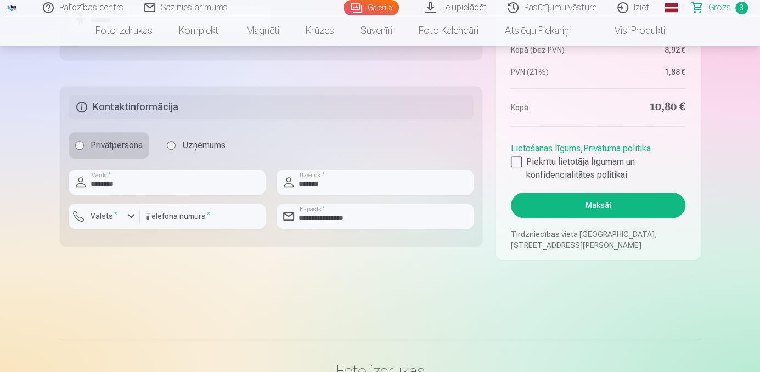
click at [433, 130] on fieldset "**********" at bounding box center [271, 166] width 423 height 160
click at [556, 199] on button "Maksāt" at bounding box center [598, 205] width 174 height 25
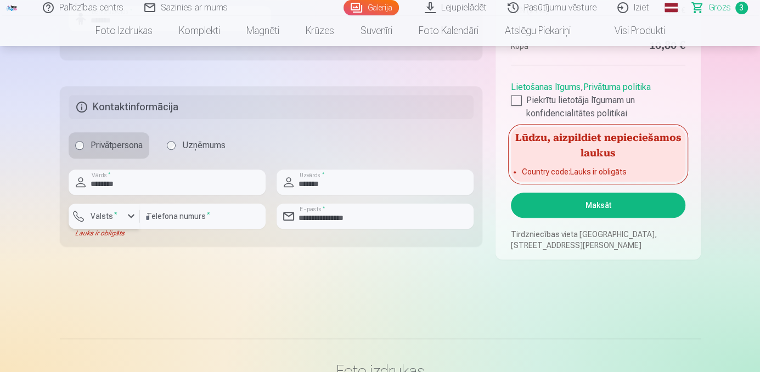
click at [128, 217] on div "button" at bounding box center [131, 216] width 13 height 13
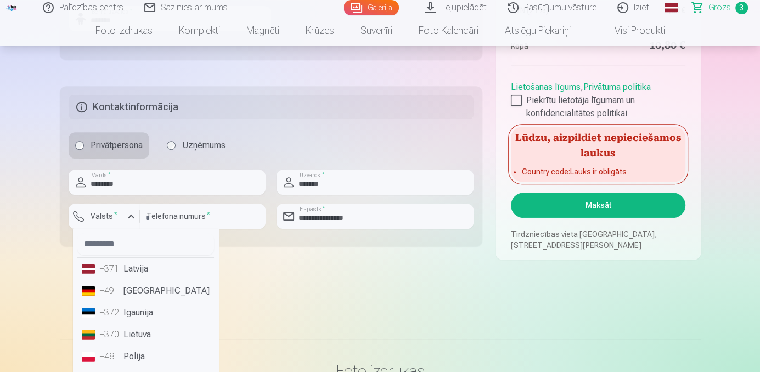
click at [124, 267] on li "+371 Latvija" at bounding box center [145, 269] width 137 height 22
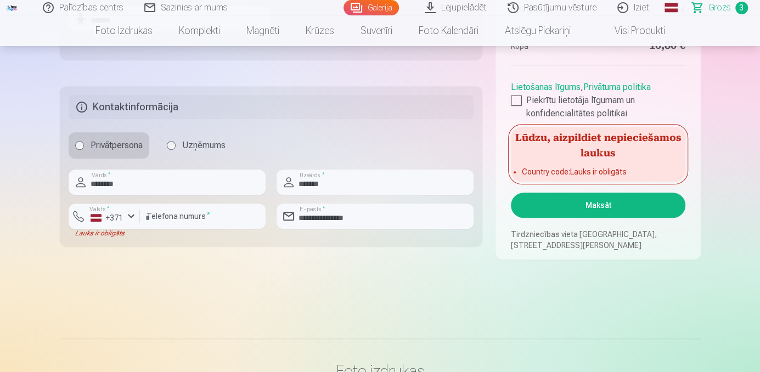
click at [556, 210] on button "Maksāt" at bounding box center [598, 205] width 174 height 25
